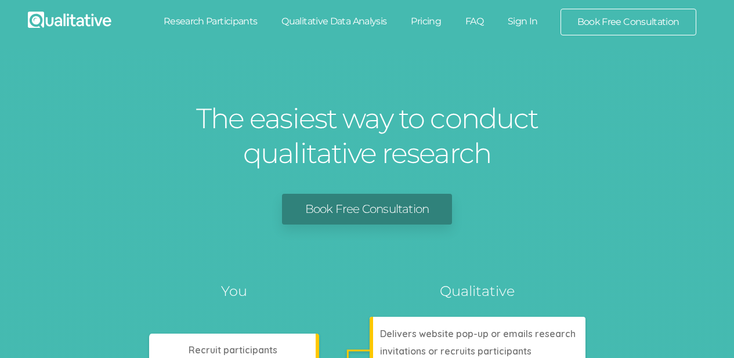
click at [207, 23] on link "Research Participants" at bounding box center [210, 22] width 118 height 26
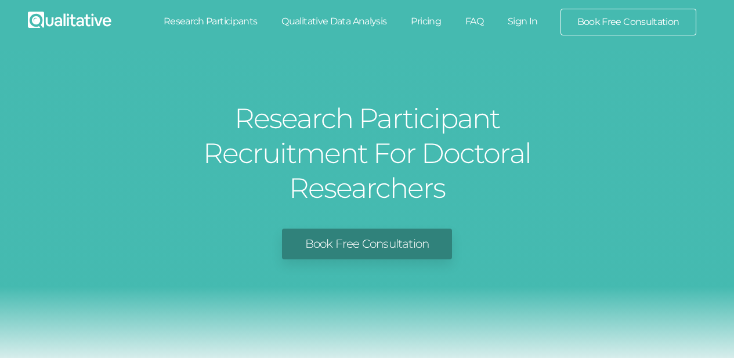
click at [343, 229] on link "Book Free Consultation" at bounding box center [367, 244] width 170 height 31
click at [421, 19] on link "Pricing" at bounding box center [425, 22] width 55 height 26
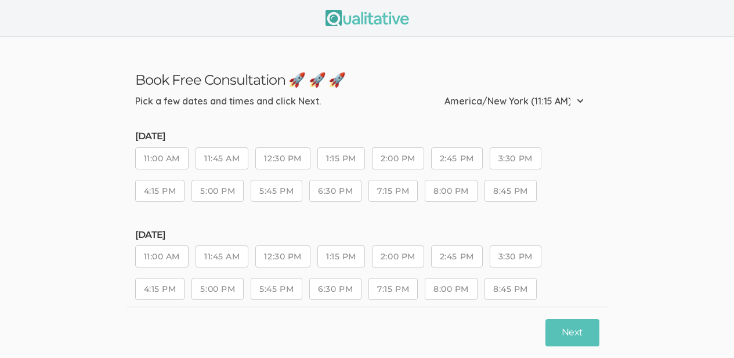
click at [577, 102] on select "Etc/GMT-14 (5:15 AM) Pacific/Kiritimati (5:15 AM) Etc/GMT-13 (4:15 AM) Pacific/…" at bounding box center [517, 101] width 146 height 26
click at [177, 162] on button "11:00 AM" at bounding box center [161, 158] width 53 height 22
click at [154, 153] on button "11:00 AM" at bounding box center [161, 158] width 53 height 22
click at [158, 197] on button "4:15 PM" at bounding box center [160, 191] width 50 height 22
click at [157, 264] on button "11:00 AM" at bounding box center [161, 256] width 53 height 22
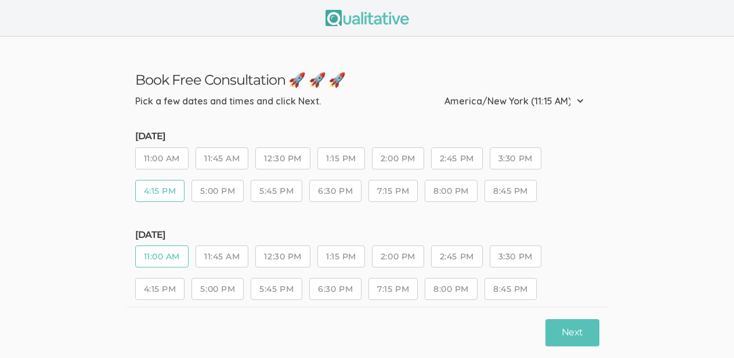
click at [158, 158] on button "11:00 AM" at bounding box center [161, 158] width 53 height 22
click at [580, 329] on button "Next" at bounding box center [571, 332] width 53 height 27
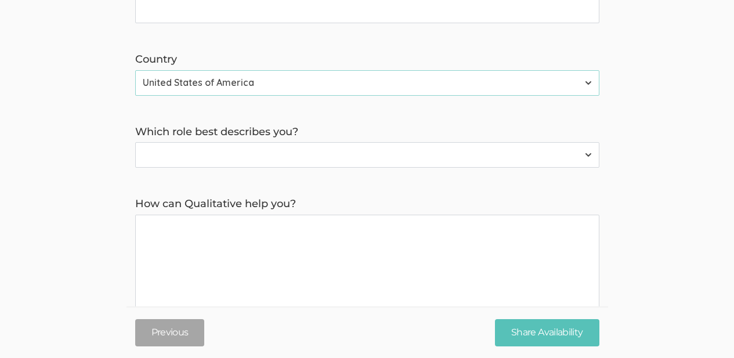
scroll to position [428, 0]
click at [586, 157] on select "Participant Researcher" at bounding box center [367, 155] width 464 height 26
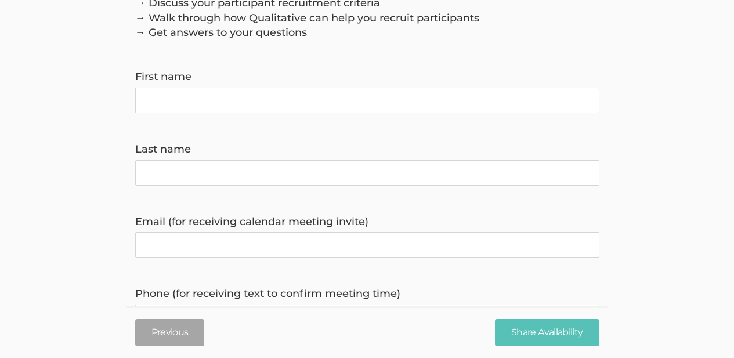
scroll to position [0, 0]
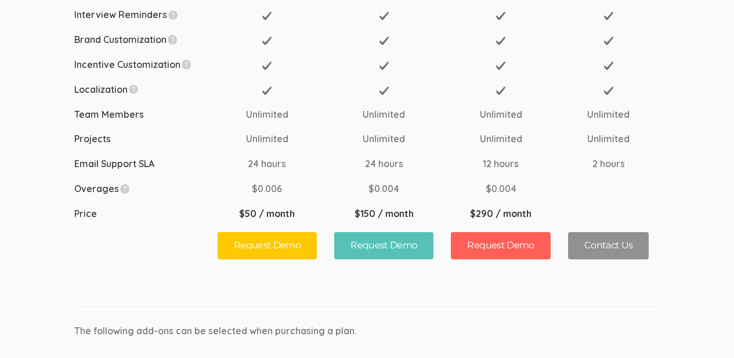
scroll to position [407, 0]
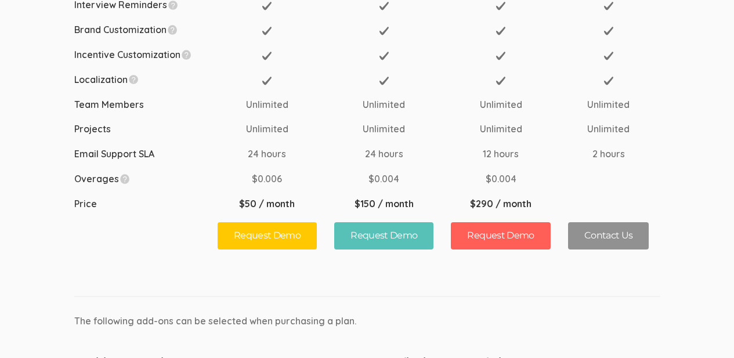
click at [267, 242] on link "Request Demo" at bounding box center [267, 235] width 99 height 27
